Goal: Task Accomplishment & Management: Manage account settings

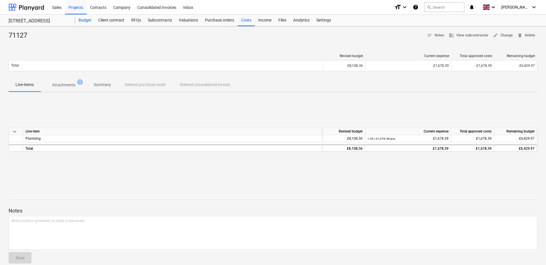
click at [87, 18] on div "Budget" at bounding box center [85, 20] width 20 height 11
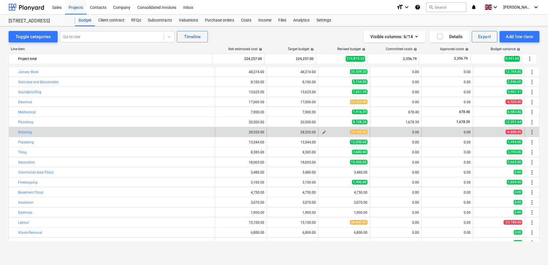
click at [322, 132] on span "edit" at bounding box center [324, 132] width 5 height 5
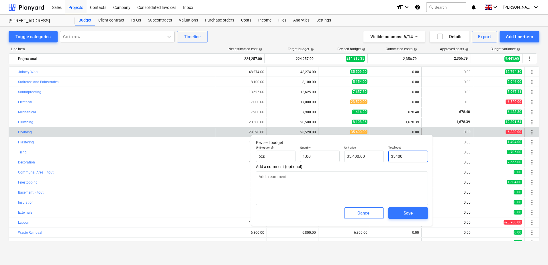
drag, startPoint x: 415, startPoint y: 155, endPoint x: 388, endPoint y: 153, distance: 27.3
click at [388, 154] on div "Total cost 35400" at bounding box center [408, 153] width 44 height 21
type input "2"
type textarea "x"
type input "2.00"
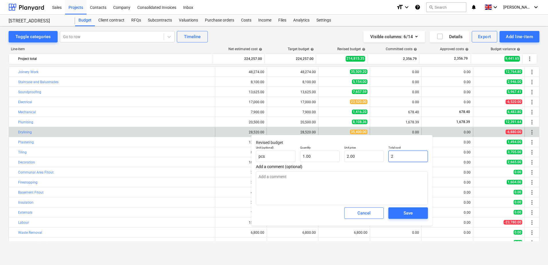
type input "28"
type textarea "x"
type input "28.00"
type input "286"
type textarea "x"
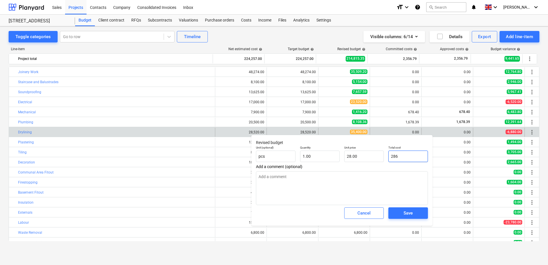
type input "286.00"
type input "2867"
type textarea "x"
type input "2,867.00"
type input "28679"
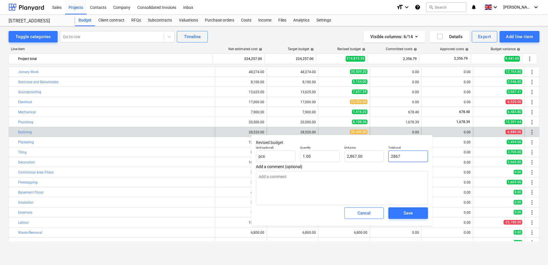
type textarea "x"
type input "28,679.00"
click at [406, 213] on div "Save" at bounding box center [407, 212] width 9 height 7
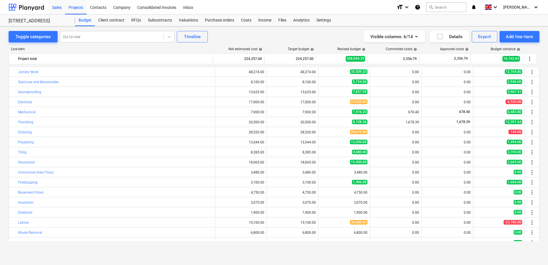
click at [62, 7] on div "Sales" at bounding box center [57, 7] width 16 height 15
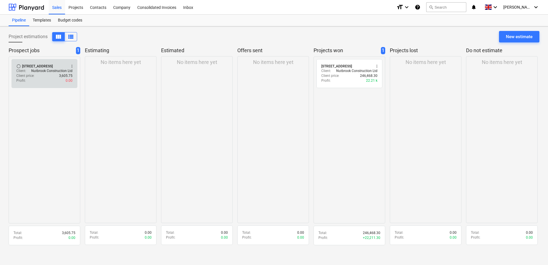
click at [58, 75] on div "Client price : 3,605.75" at bounding box center [44, 75] width 56 height 5
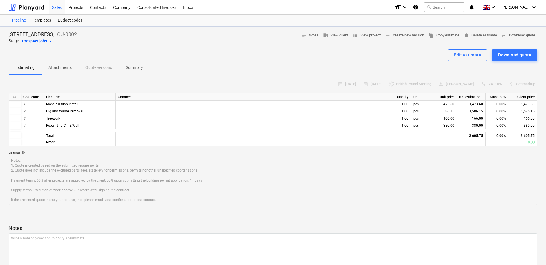
type textarea "x"
click at [72, 9] on div "Projects" at bounding box center [75, 7] width 21 height 15
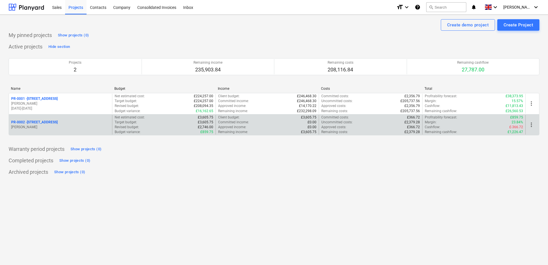
click at [48, 122] on p "PR-0002 - 2 Mexfield, SW15 2RQ" at bounding box center [34, 122] width 46 height 5
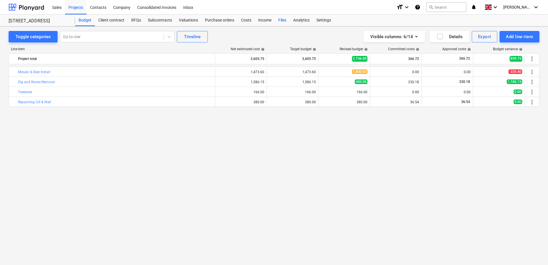
click at [281, 19] on div "Files" at bounding box center [282, 20] width 15 height 11
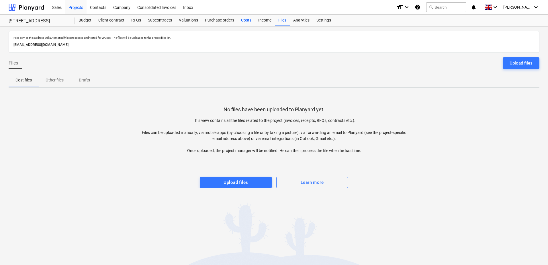
click at [242, 20] on div "Costs" at bounding box center [246, 20] width 17 height 11
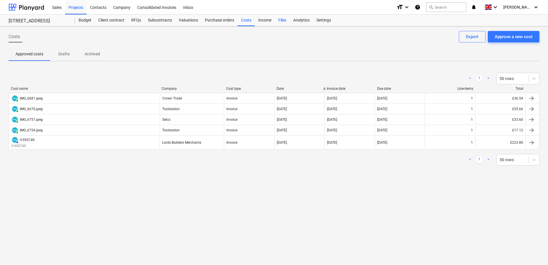
click at [286, 21] on div "Files" at bounding box center [282, 20] width 15 height 11
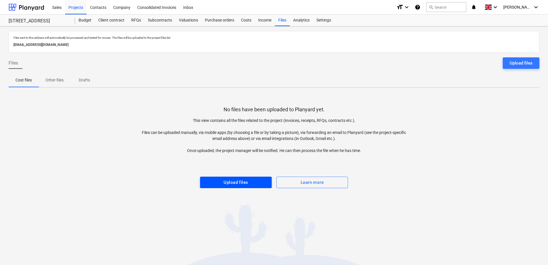
click at [227, 179] on div "Upload files" at bounding box center [235, 181] width 24 height 7
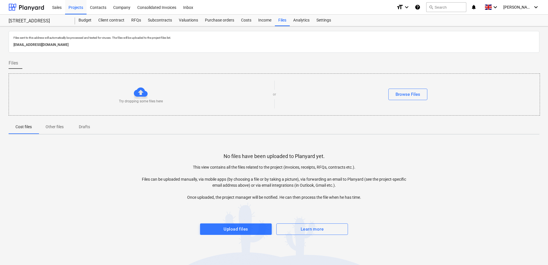
click at [143, 96] on div at bounding box center [141, 92] width 14 height 14
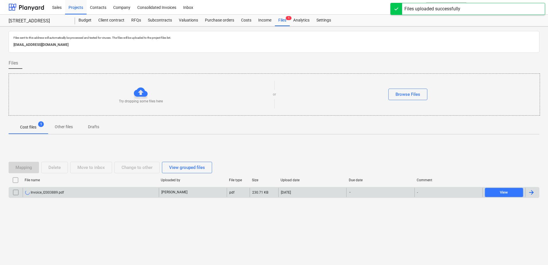
click at [125, 195] on div "Invoice_I2003889.pdf" at bounding box center [91, 192] width 136 height 9
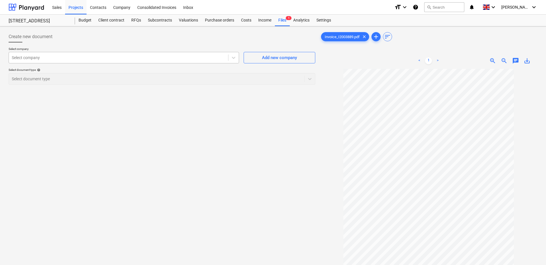
click at [212, 57] on div at bounding box center [118, 58] width 213 height 6
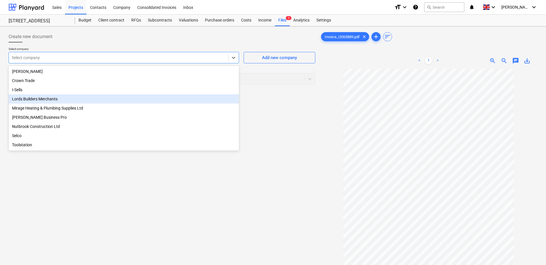
click at [62, 100] on div "Lords Builders Merchants" at bounding box center [124, 98] width 230 height 9
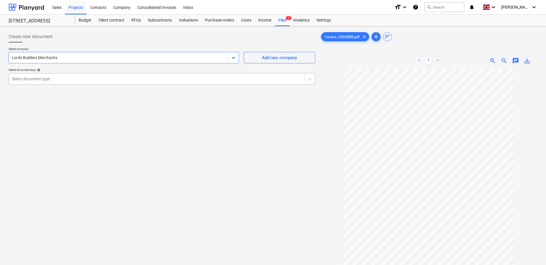
click at [58, 79] on div at bounding box center [157, 79] width 290 height 6
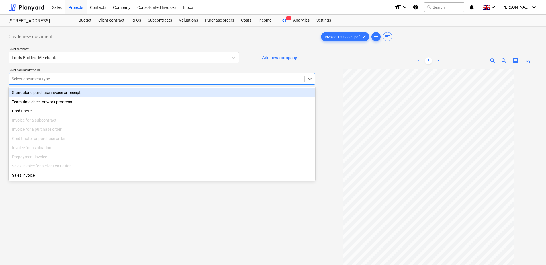
click at [57, 95] on div "Standalone purchase invoice or receipt" at bounding box center [162, 92] width 307 height 9
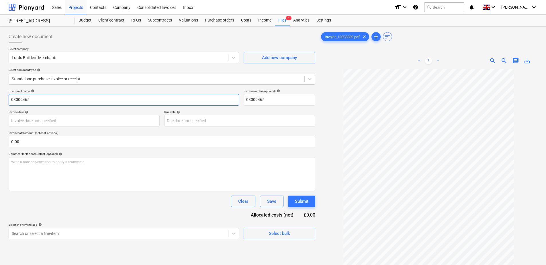
drag, startPoint x: 40, startPoint y: 102, endPoint x: -9, endPoint y: 102, distance: 49.0
click at [0, 102] on html "Sales Projects Contacts Company Consolidated Invoices Inbox format_size keyboar…" at bounding box center [273, 132] width 546 height 265
type input "I2003889"
drag, startPoint x: 265, startPoint y: 99, endPoint x: 203, endPoint y: 103, distance: 61.8
click at [203, 103] on div "Document name help I2003889 Invoice number (optional) help 03009465" at bounding box center [162, 97] width 307 height 16
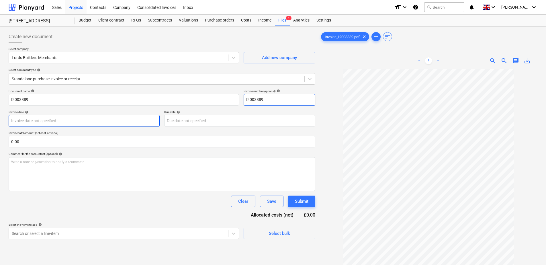
type input "I2003889"
click at [45, 119] on body "Sales Projects Contacts Company Consolidated Invoices Inbox format_size keyboar…" at bounding box center [273, 132] width 546 height 265
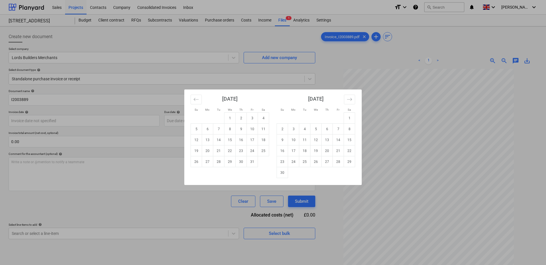
click at [376, 223] on div "Su Mo Tu We Th Fr Sa Su Mo Tu We Th Fr Sa [DATE] 1 2 3 4 5 6 7 8 9 10 11 12 13 …" at bounding box center [273, 132] width 546 height 265
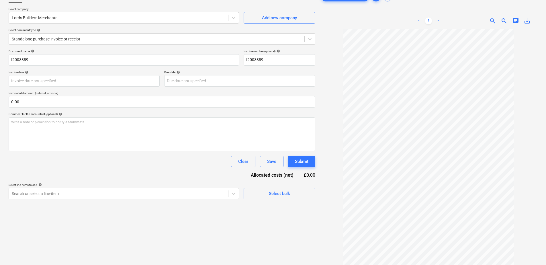
scroll to position [29, 0]
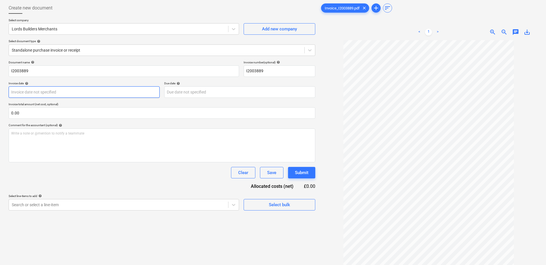
click at [56, 95] on body "Sales Projects Contacts Company Consolidated Invoices Inbox format_size keyboar…" at bounding box center [273, 103] width 546 height 265
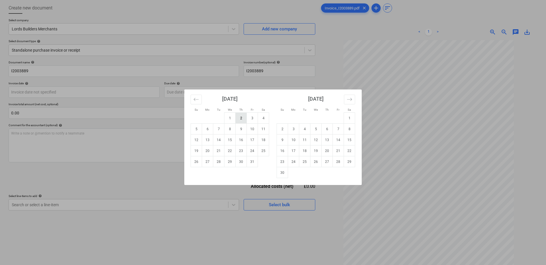
click at [237, 118] on td "2" at bounding box center [241, 118] width 11 height 11
type input "[DATE]"
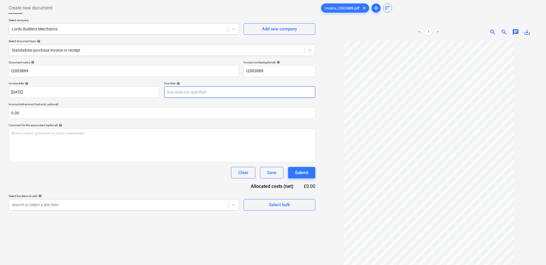
click at [199, 95] on body "Sales Projects Contacts Company Consolidated Invoices Inbox format_size keyboar…" at bounding box center [273, 103] width 546 height 265
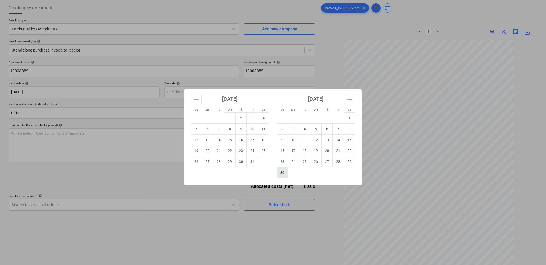
click at [282, 171] on td "30" at bounding box center [282, 172] width 11 height 11
type input "[DATE]"
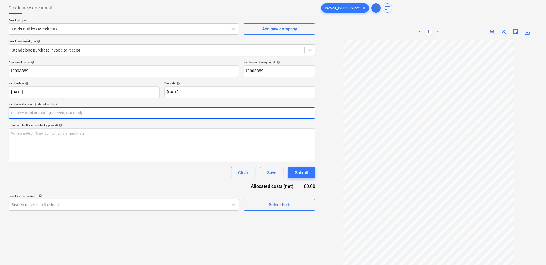
click at [65, 111] on input "text" at bounding box center [162, 112] width 307 height 11
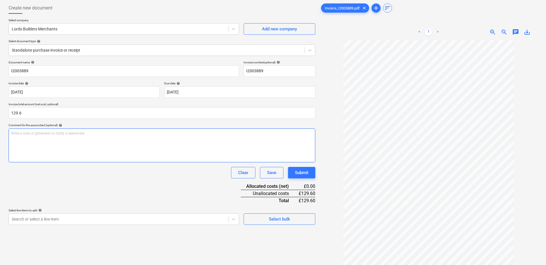
type input "129.60"
click at [73, 138] on div "Write a note or @mention to notify a teammate [PERSON_NAME]" at bounding box center [162, 145] width 307 height 34
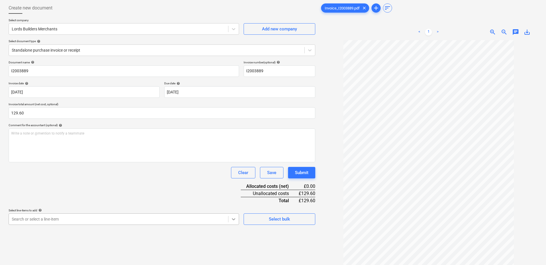
click at [233, 215] on body "Sales Projects Contacts Company Consolidated Invoices Inbox format_size keyboar…" at bounding box center [273, 103] width 546 height 265
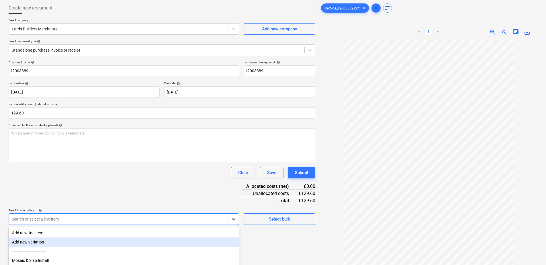
scroll to position [59, 0]
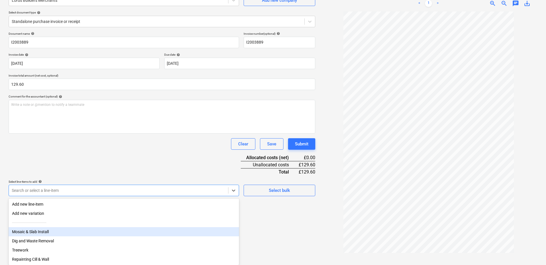
click at [63, 230] on div "Mosaic & Slab Install" at bounding box center [124, 231] width 230 height 9
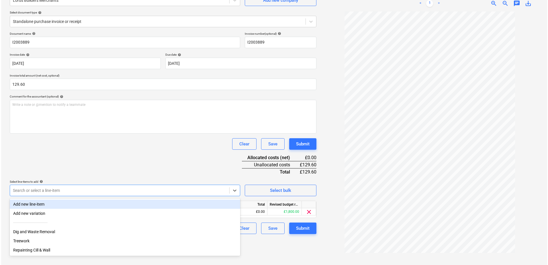
scroll to position [57, 0]
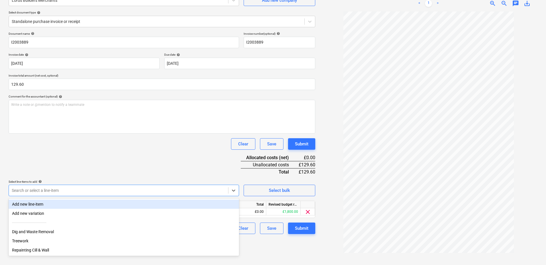
click at [146, 163] on div "Document name help I2003889 Invoice number (optional) help I2003889 Invoice dat…" at bounding box center [162, 133] width 307 height 202
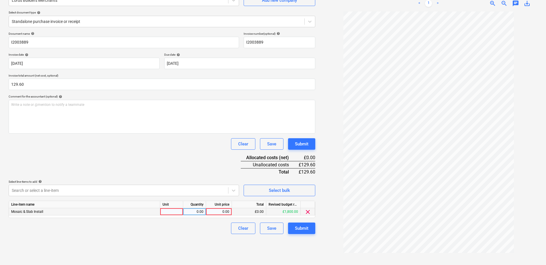
click at [224, 211] on div "0.00" at bounding box center [218, 211] width 21 height 7
type input "129.6"
click at [182, 238] on div "Create new document Select company Lords Builders Merchants Add new company Sel…" at bounding box center [161, 116] width 311 height 291
click at [304, 230] on div "Submit" at bounding box center [301, 227] width 13 height 7
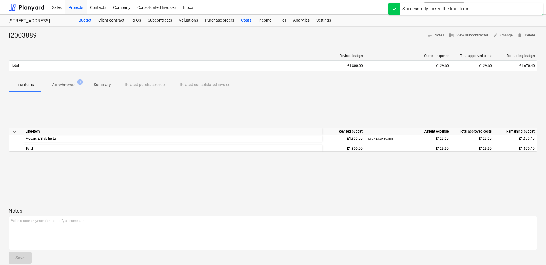
click at [89, 19] on div "Budget" at bounding box center [85, 20] width 20 height 11
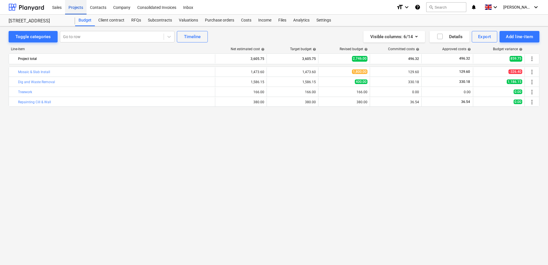
click at [72, 7] on div "Projects" at bounding box center [75, 7] width 21 height 15
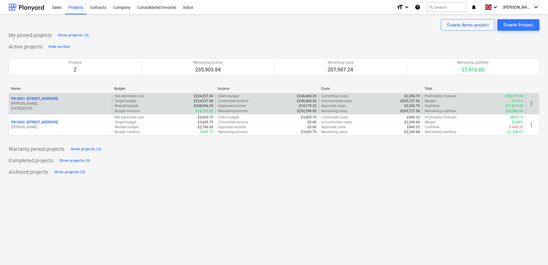
click at [57, 105] on p "[PERSON_NAME]" at bounding box center [60, 103] width 99 height 5
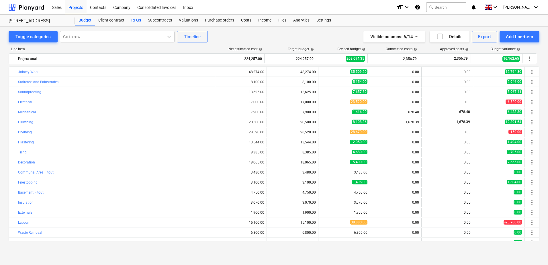
click at [134, 18] on div "RFQs" at bounding box center [136, 20] width 17 height 11
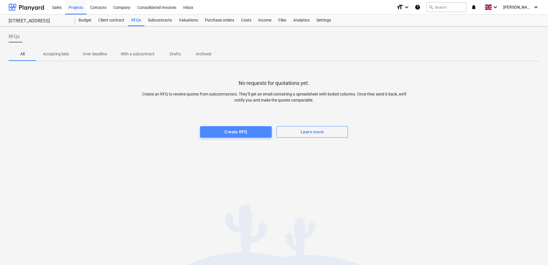
click at [232, 132] on div "Create RFQ" at bounding box center [235, 131] width 23 height 7
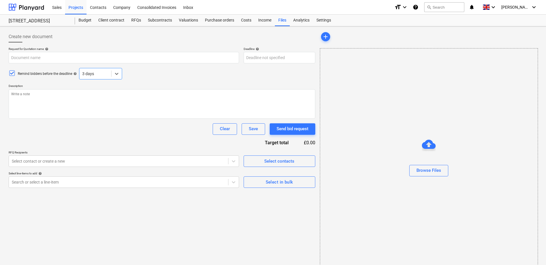
type textarea "x"
click at [162, 20] on div "Subcontracts" at bounding box center [159, 20] width 31 height 11
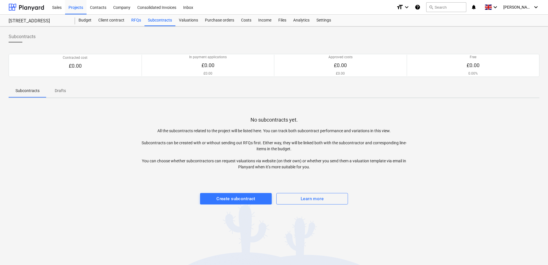
click at [133, 17] on div "RFQs" at bounding box center [136, 20] width 17 height 11
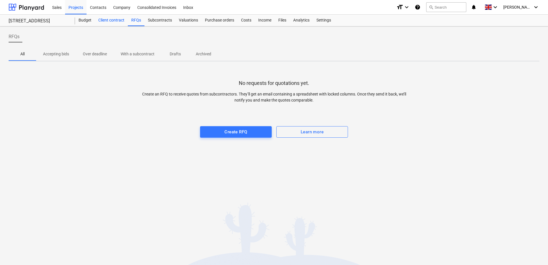
click at [114, 16] on div "Client contract" at bounding box center [111, 20] width 33 height 11
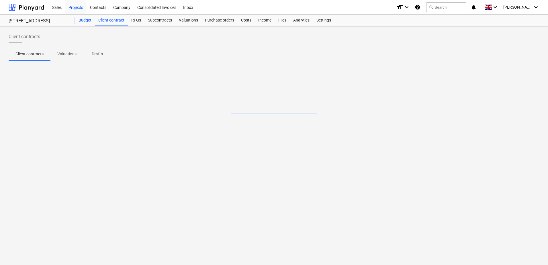
click at [87, 21] on div "Budget" at bounding box center [85, 20] width 20 height 11
